Goal: Information Seeking & Learning: Find specific page/section

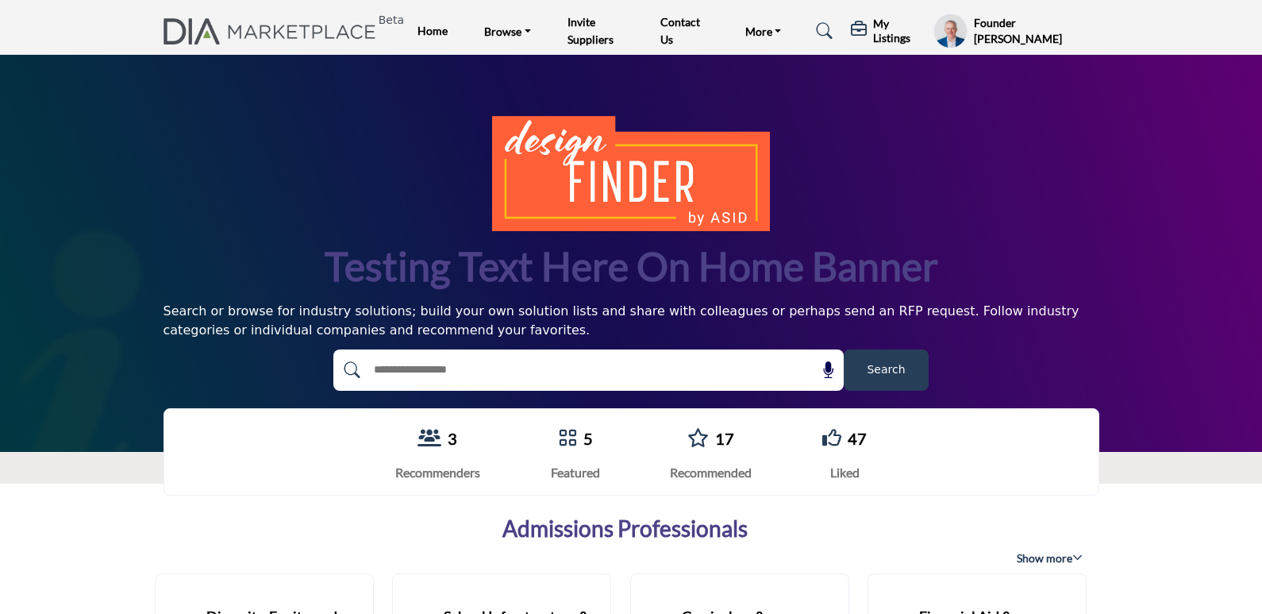
click at [886, 383] on button "Search" at bounding box center [886, 369] width 85 height 41
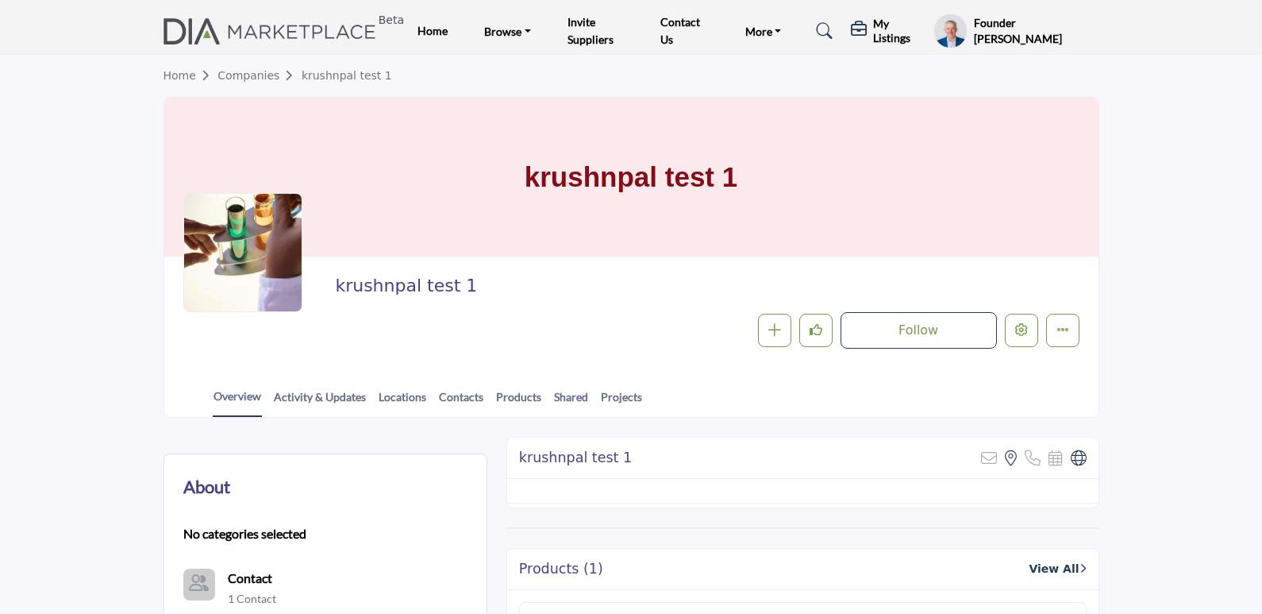
drag, startPoint x: 319, startPoint y: 276, endPoint x: 567, endPoint y: 291, distance: 248.1
click at [560, 289] on div "krushnpal test 1 Follow Following Message Recommend Add to My Suppliers Claim L…" at bounding box center [631, 311] width 896 height 73
click at [618, 281] on h2 "krushnpal test 1" at bounding box center [553, 285] width 437 height 21
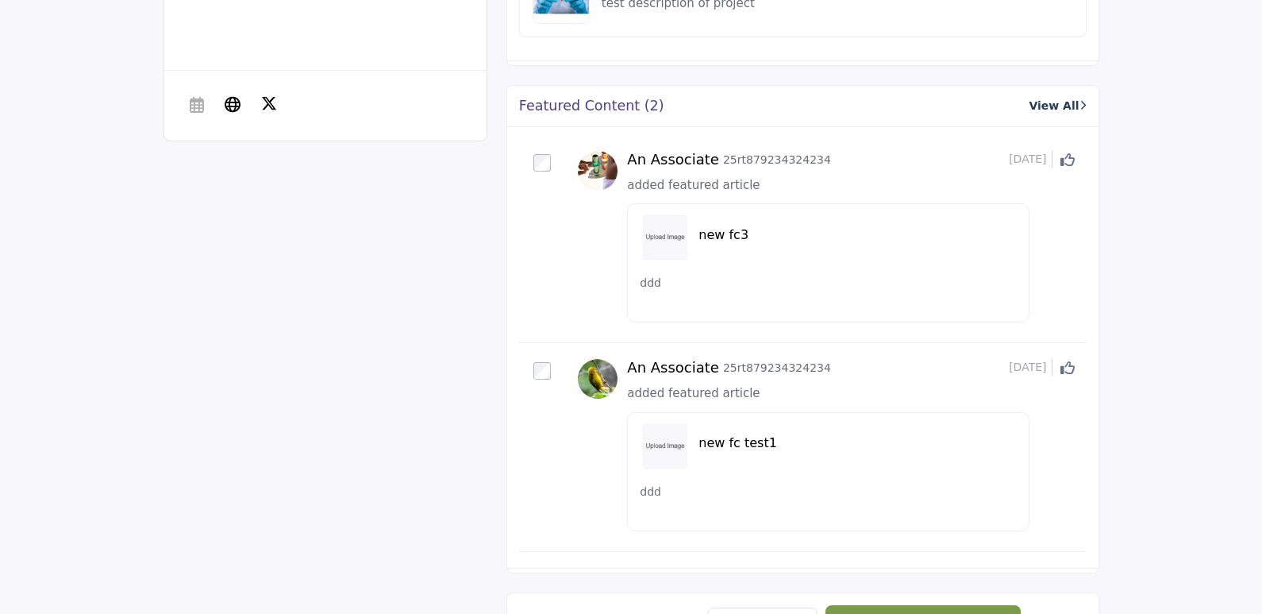
scroll to position [794, 0]
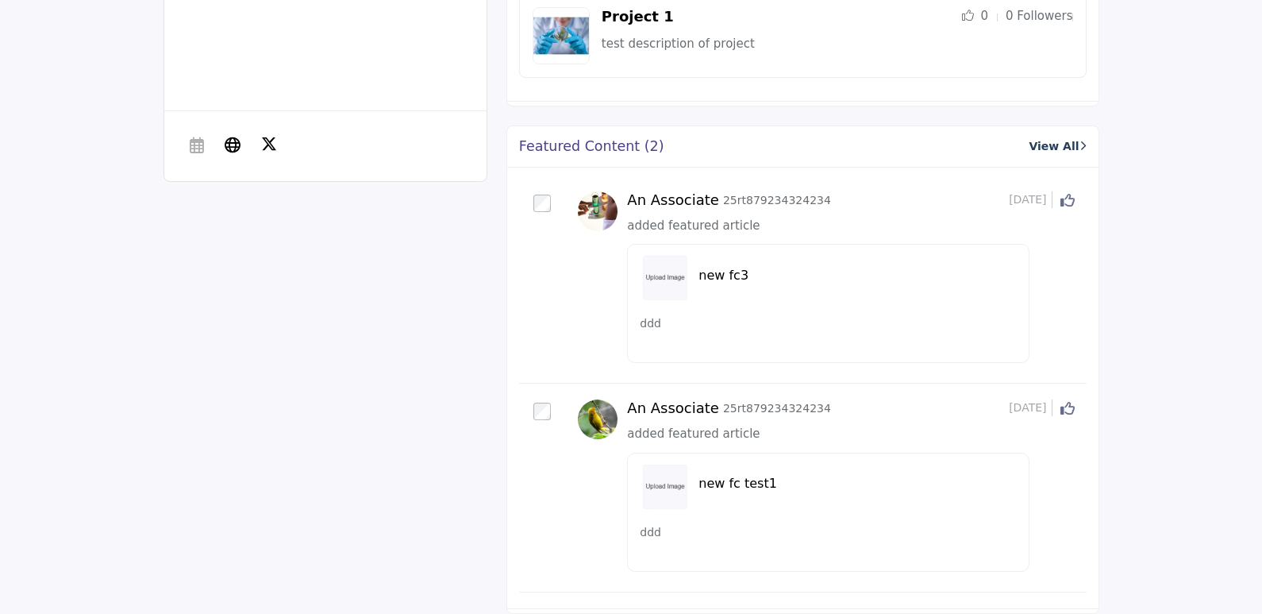
click at [527, 312] on div "An Associate 25rt879234324234 5 months ago Click to Like this activity 0 0 ddd" at bounding box center [803, 281] width 568 height 204
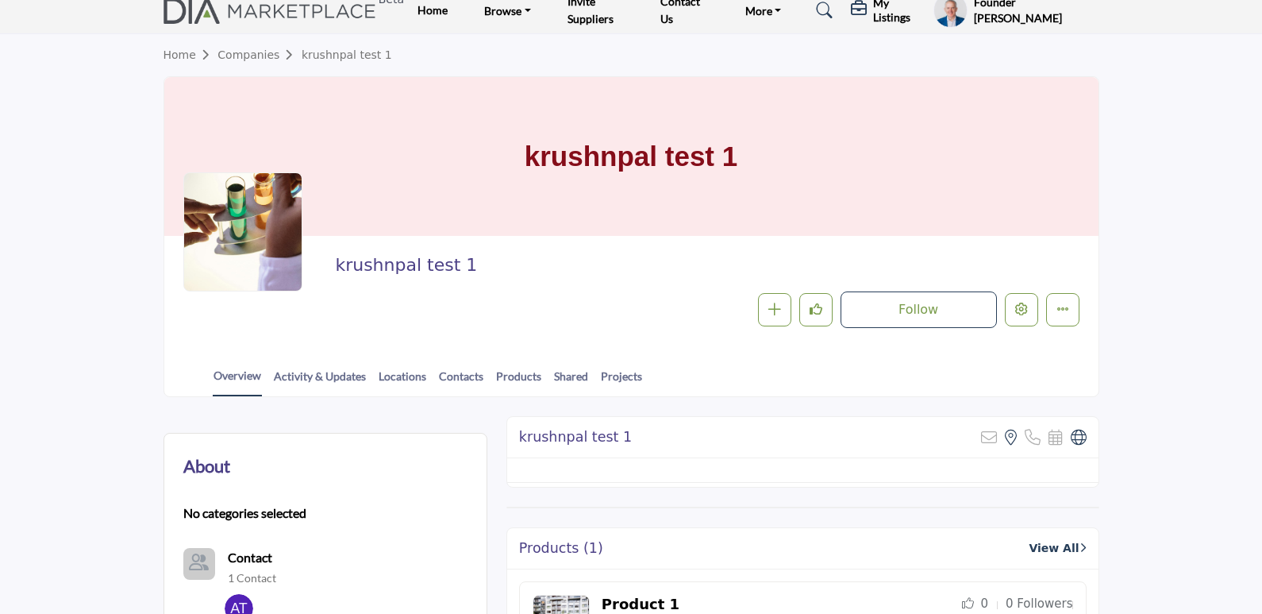
scroll to position [0, 0]
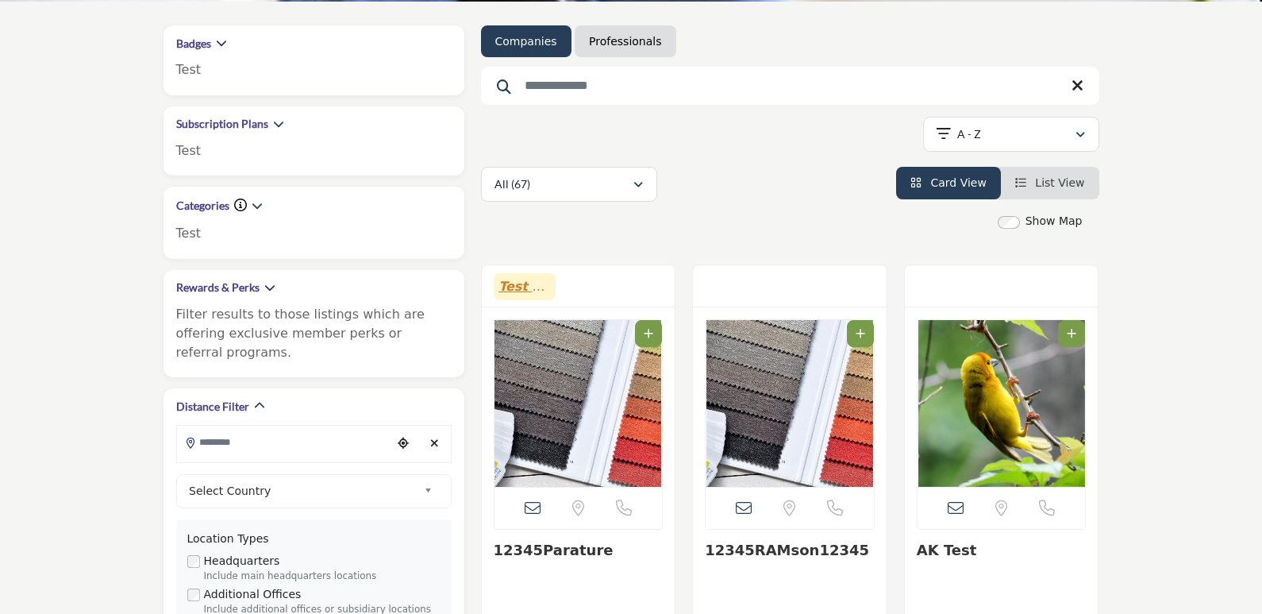
scroll to position [318, 0]
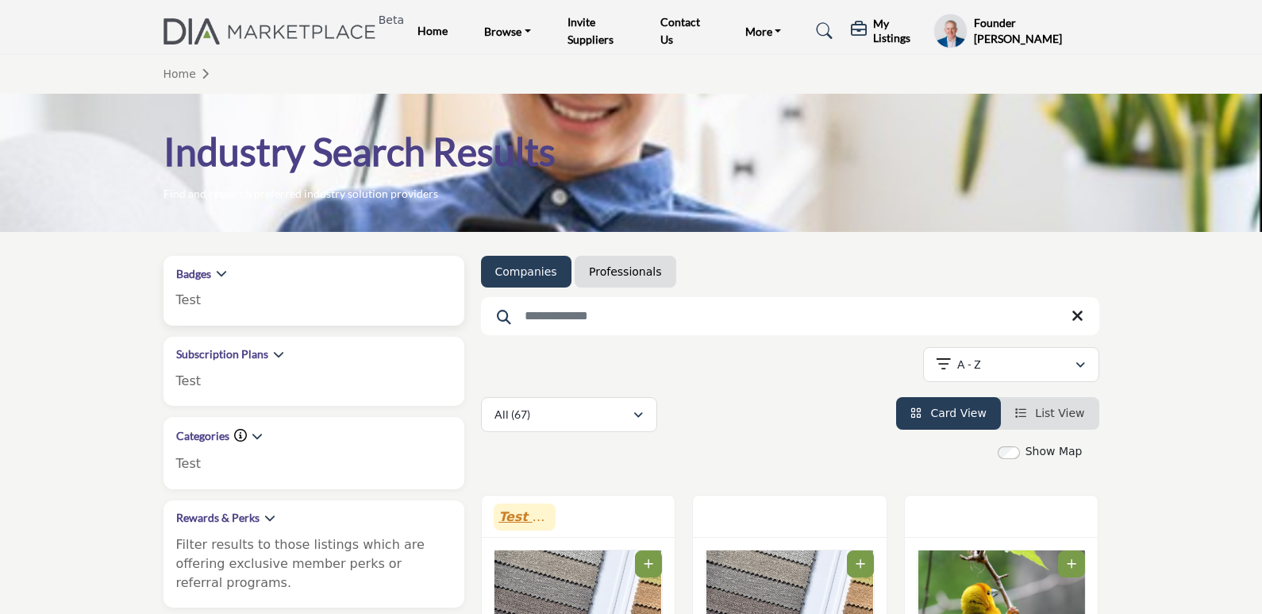
click at [195, 274] on h2 "Badges" at bounding box center [193, 274] width 35 height 16
click at [546, 313] on input "Search Keyword" at bounding box center [790, 316] width 618 height 38
click at [284, 380] on p "Test" at bounding box center [313, 381] width 275 height 19
click at [630, 265] on link "Professionals" at bounding box center [625, 272] width 72 height 16
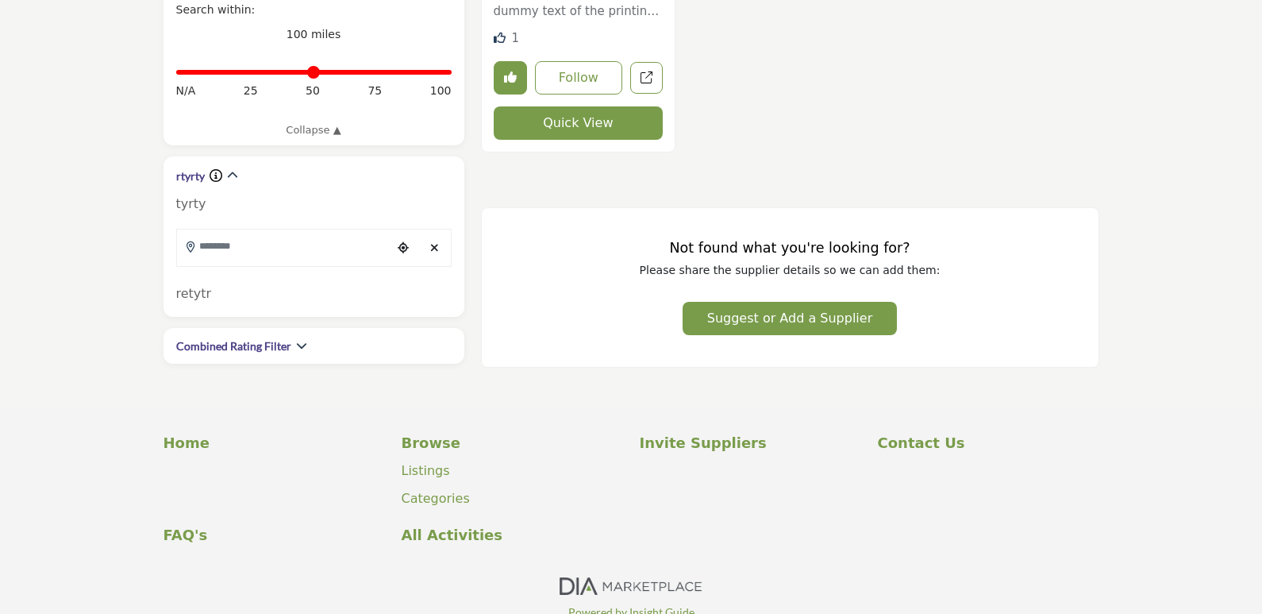
scroll to position [794, 0]
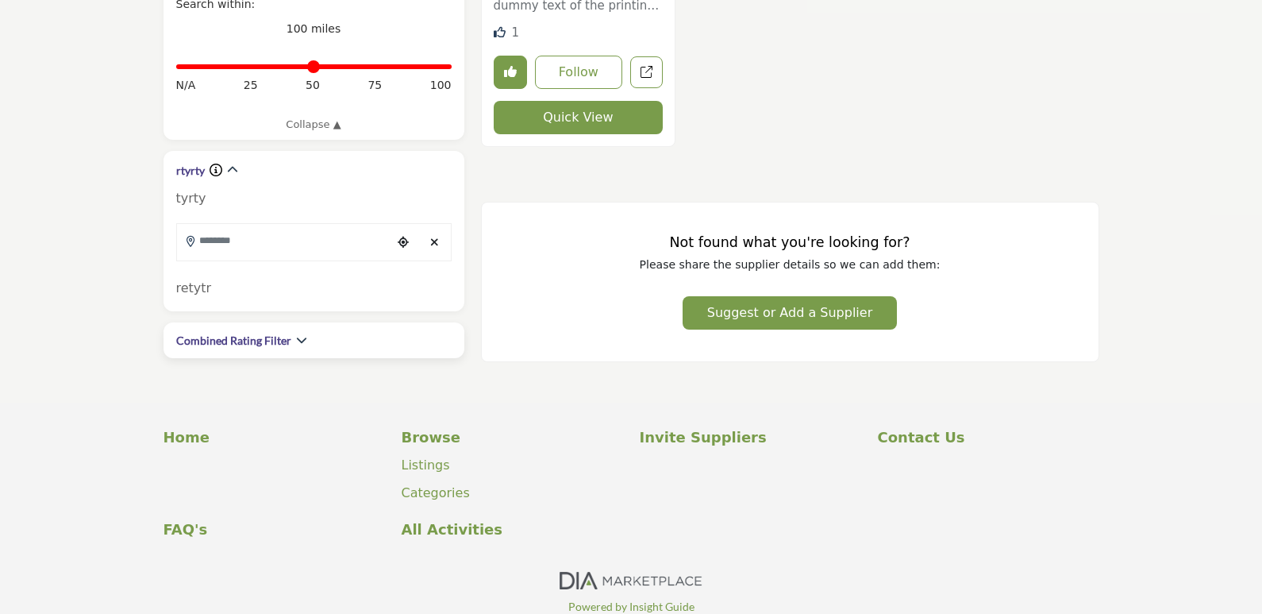
click at [260, 333] on h2 "Combined Rating Filter" at bounding box center [233, 341] width 115 height 16
click at [288, 333] on h2 "Combined Rating Filter" at bounding box center [233, 341] width 115 height 16
click at [300, 334] on icon "button" at bounding box center [301, 339] width 11 height 11
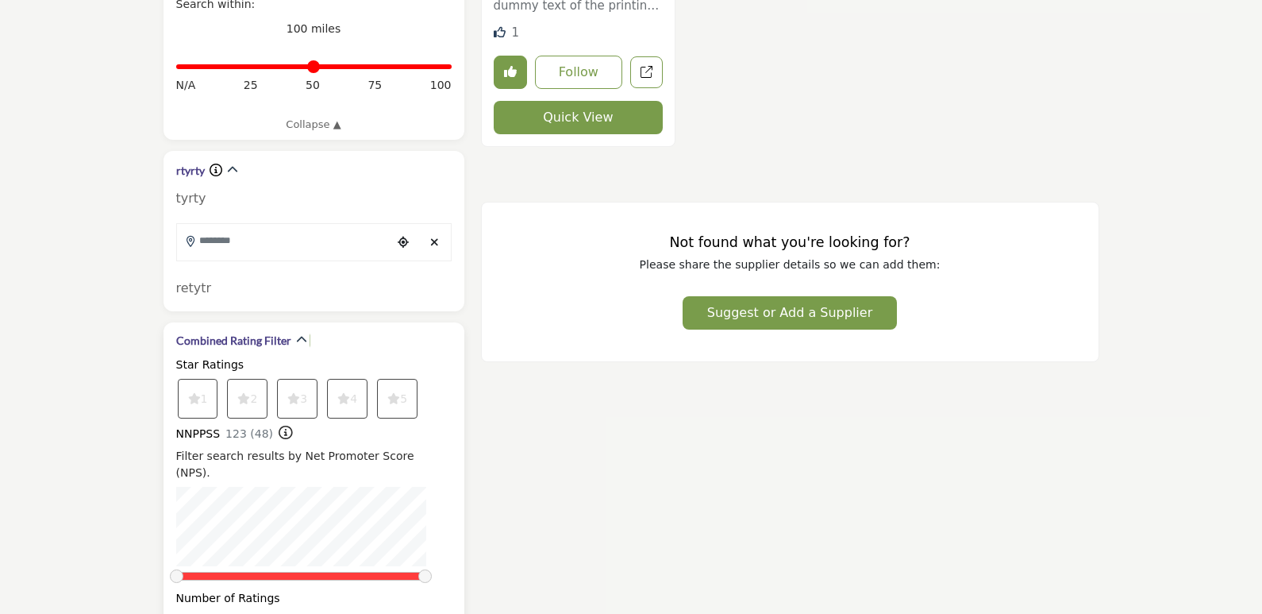
click at [306, 332] on div "Combined Rating Filter" at bounding box center [313, 340] width 275 height 17
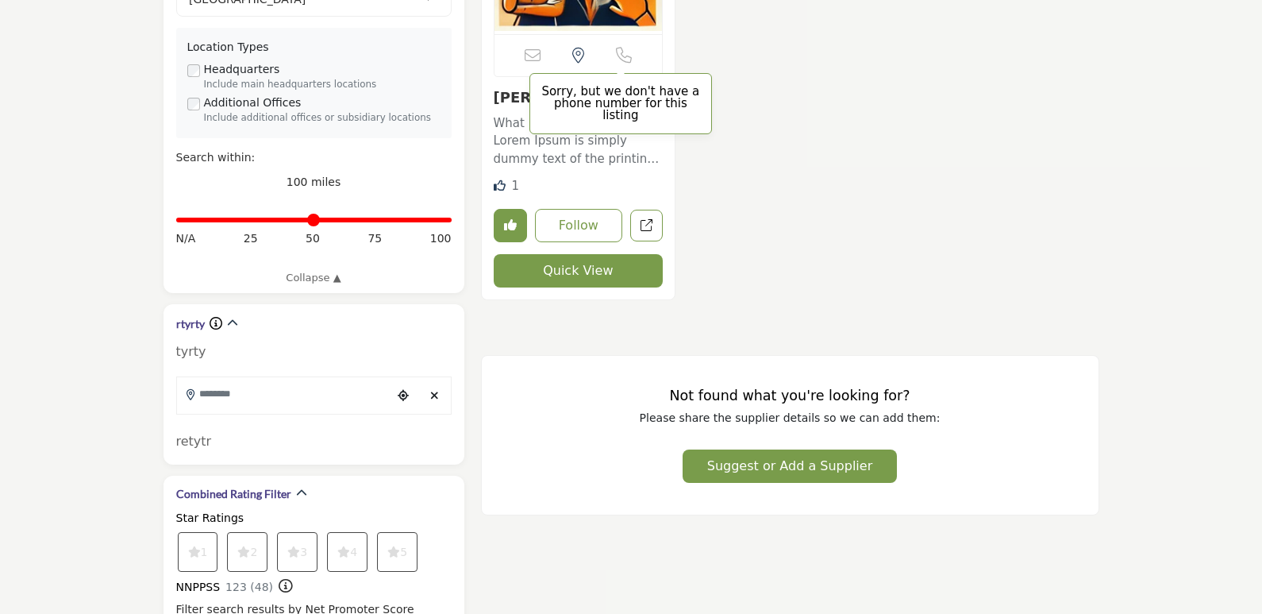
scroll to position [635, 0]
